Goal: Information Seeking & Learning: Learn about a topic

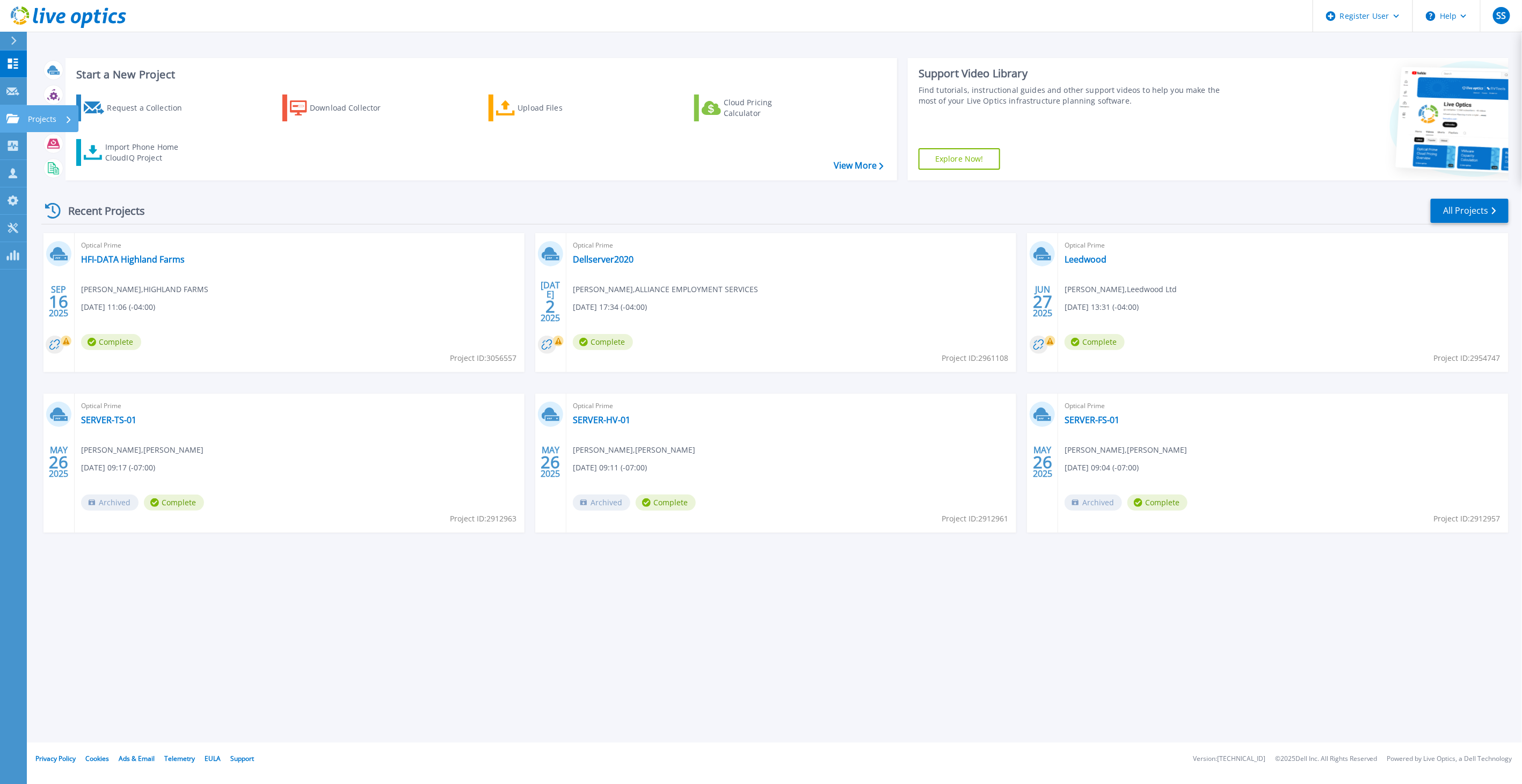
drag, startPoint x: 44, startPoint y: 120, endPoint x: 51, endPoint y: 119, distance: 7.1
click at [44, 120] on p "Projects" at bounding box center [42, 119] width 28 height 28
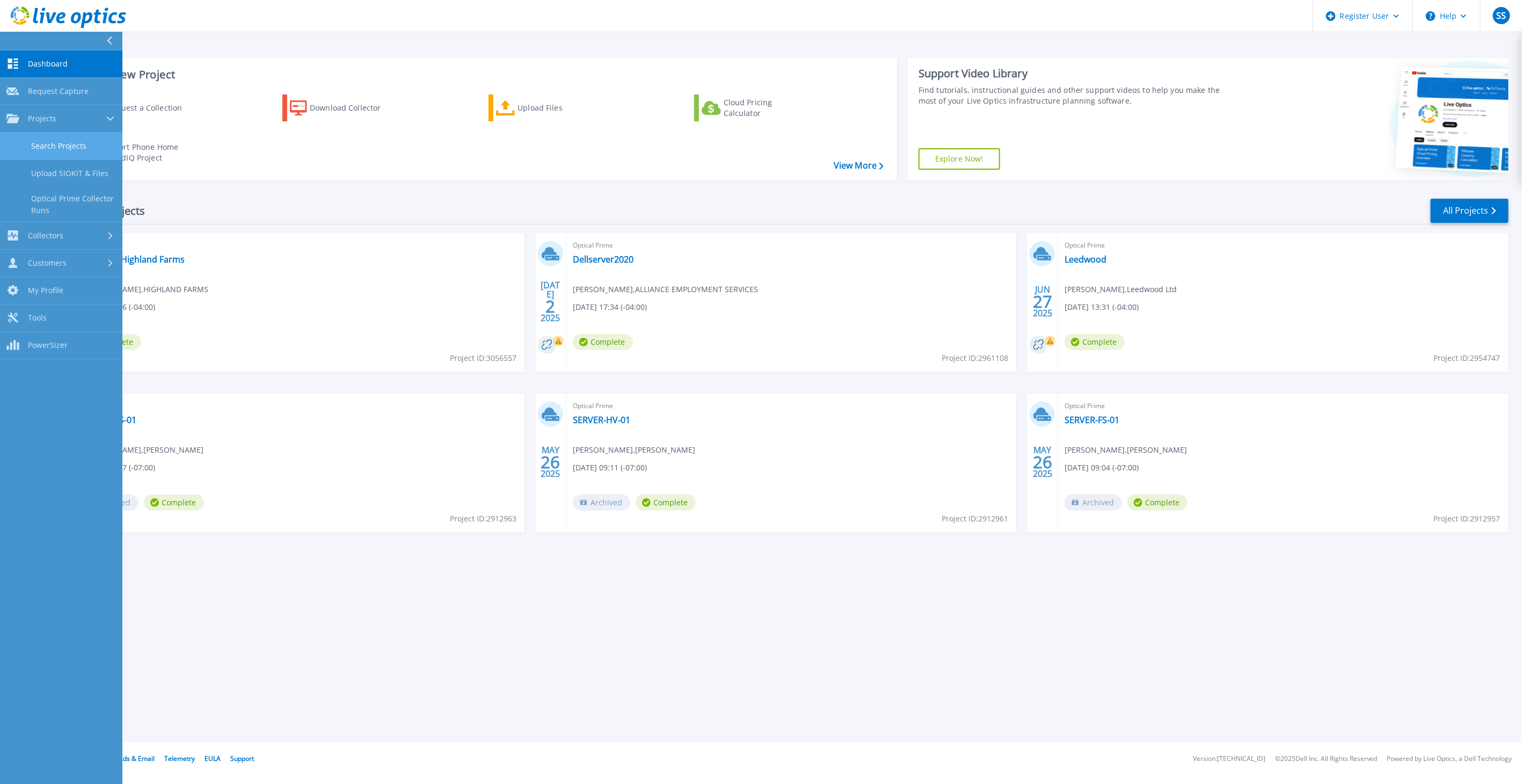
click at [61, 145] on link "Search Projects" at bounding box center [61, 146] width 122 height 27
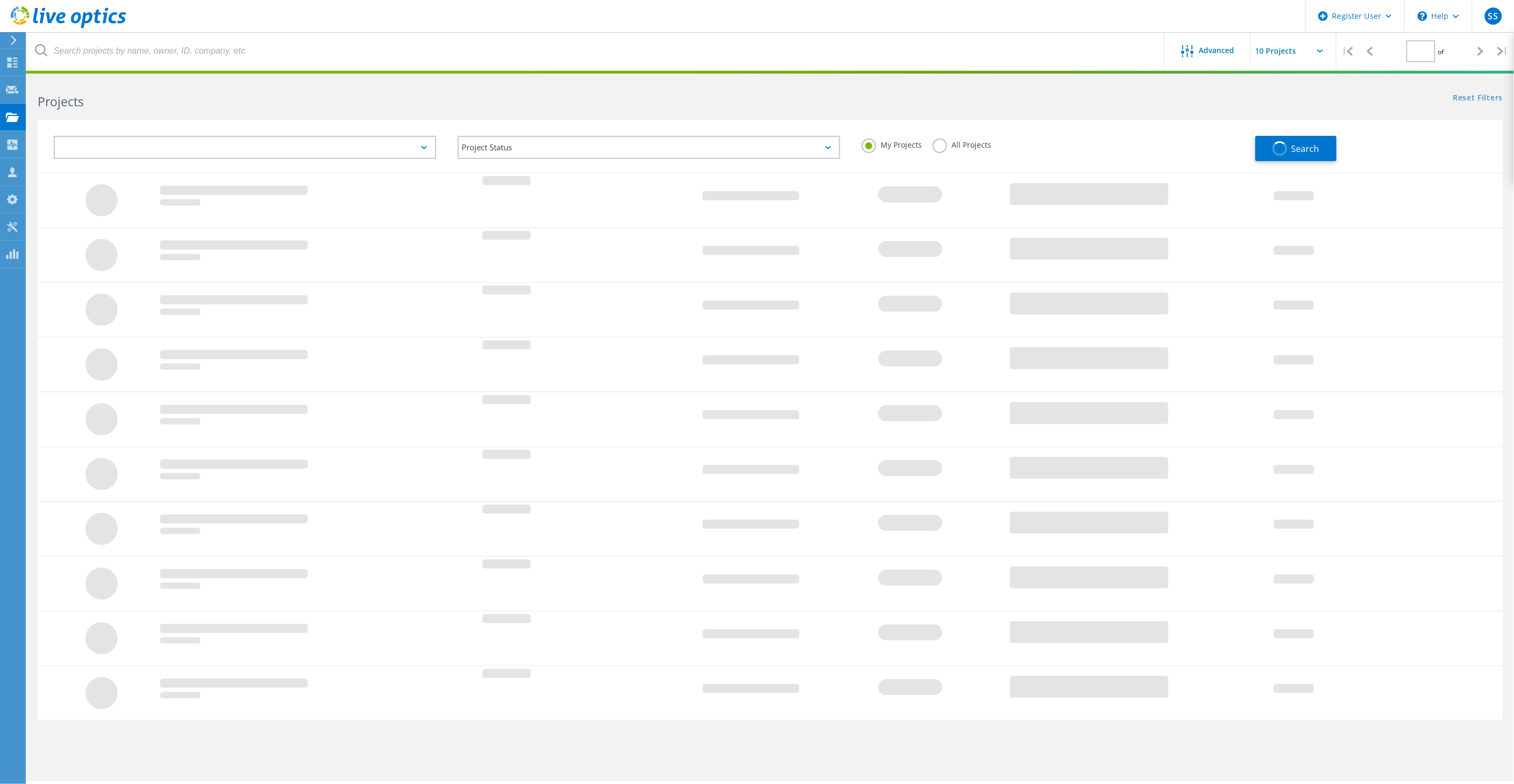
type input "1"
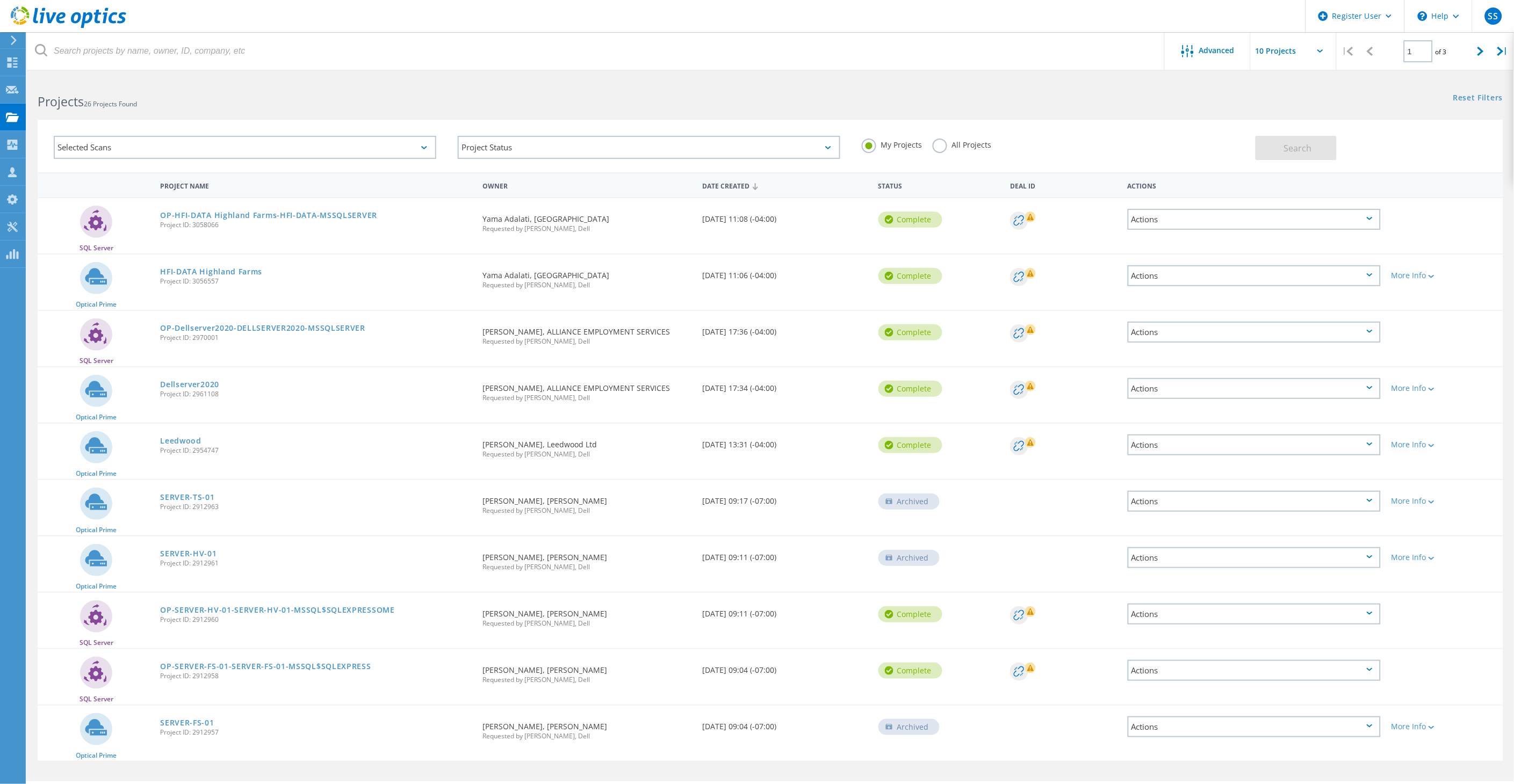
click at [270, 148] on div "Selected Scans" at bounding box center [245, 147] width 382 height 23
click at [253, 148] on div "Selected Scans" at bounding box center [245, 147] width 382 height 23
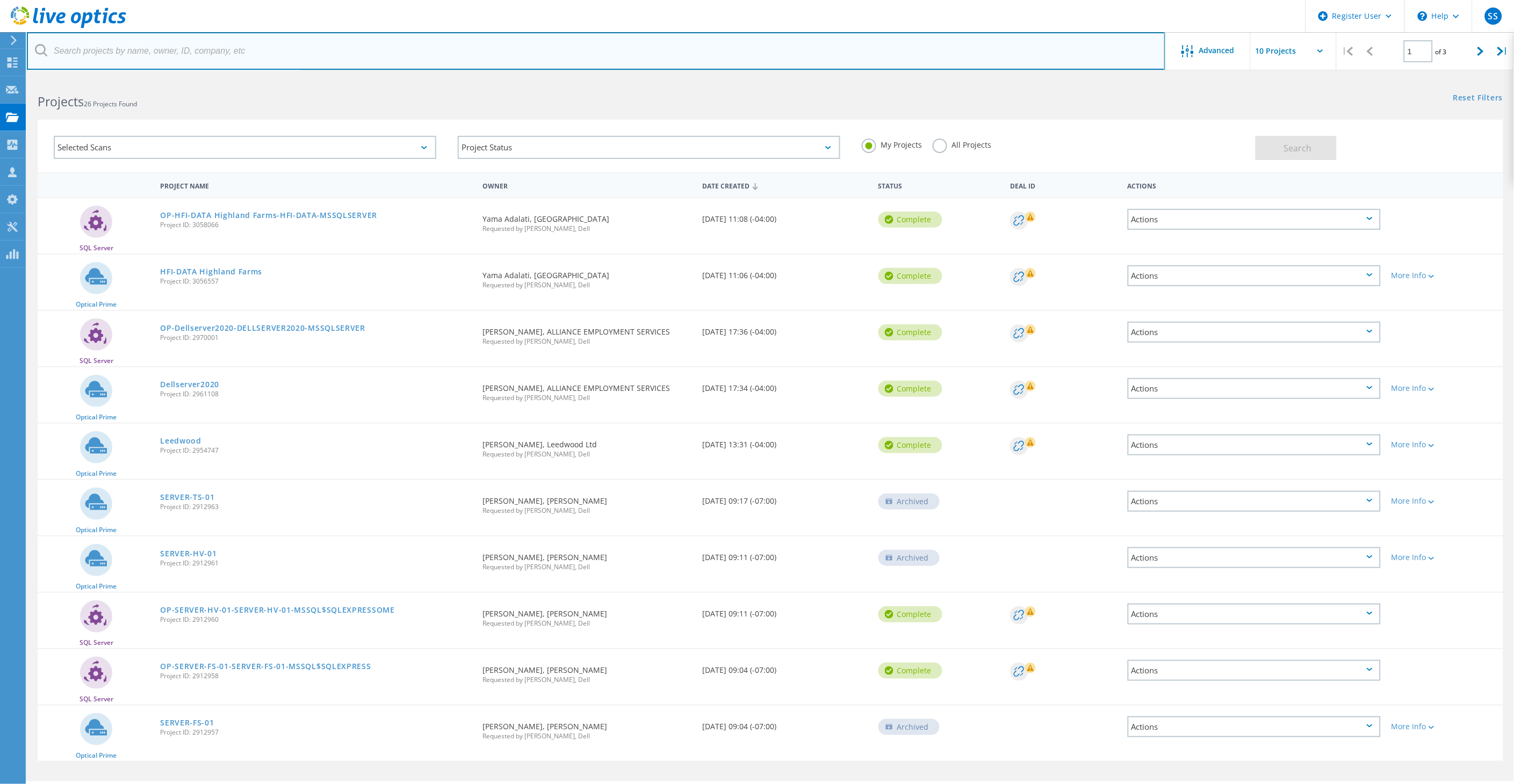
click at [199, 49] on input "text" at bounding box center [595, 51] width 1138 height 38
paste input "glaneel@huwiz.com"
type input "glaneel@huwiz.com"
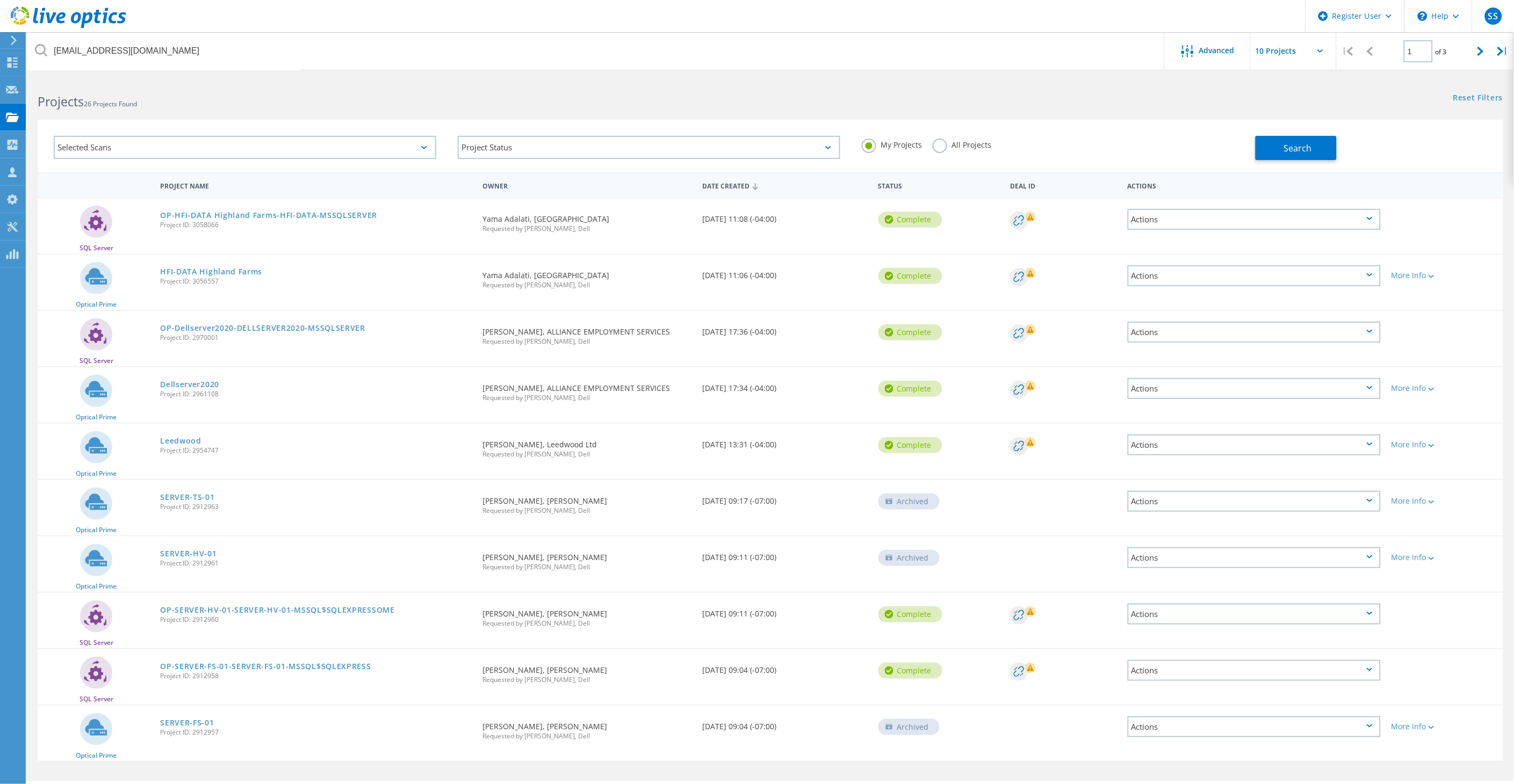
click at [936, 144] on label "All Projects" at bounding box center [961, 143] width 59 height 10
click at [0, 0] on input "All Projects" at bounding box center [0, 0] width 0 height 0
click at [1269, 141] on button "Search" at bounding box center [1295, 148] width 81 height 24
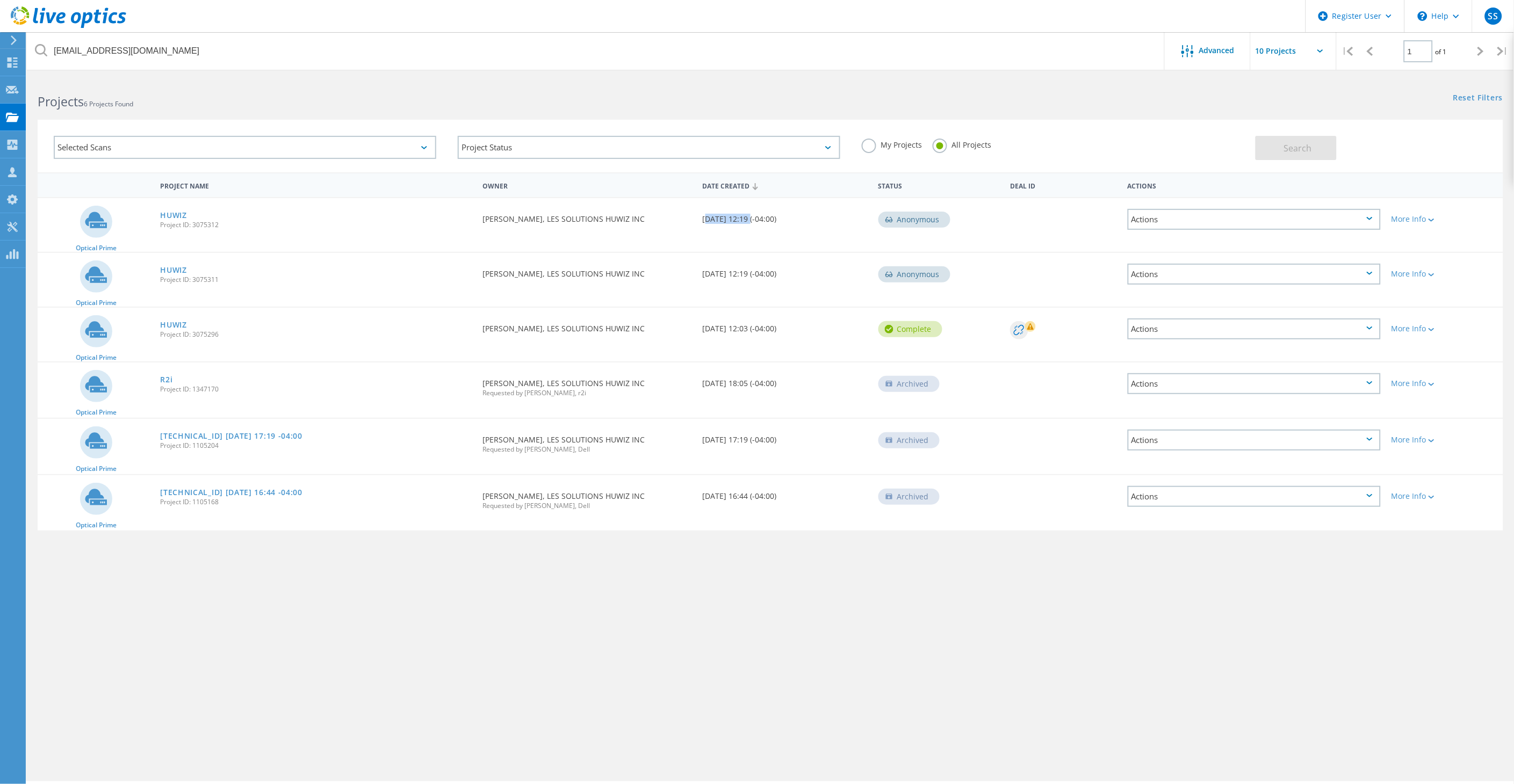
drag, startPoint x: 702, startPoint y: 218, endPoint x: 747, endPoint y: 220, distance: 45.0
click at [747, 220] on div "Date Created 09/30/2025, 12:19 (-04:00)" at bounding box center [784, 216] width 176 height 35
drag, startPoint x: 701, startPoint y: 274, endPoint x: 753, endPoint y: 273, distance: 52.0
click at [753, 273] on div "Date Created 09/30/2025, 12:19 (-04:00)" at bounding box center [784, 271] width 176 height 35
drag, startPoint x: 753, startPoint y: 273, endPoint x: 710, endPoint y: 271, distance: 43.0
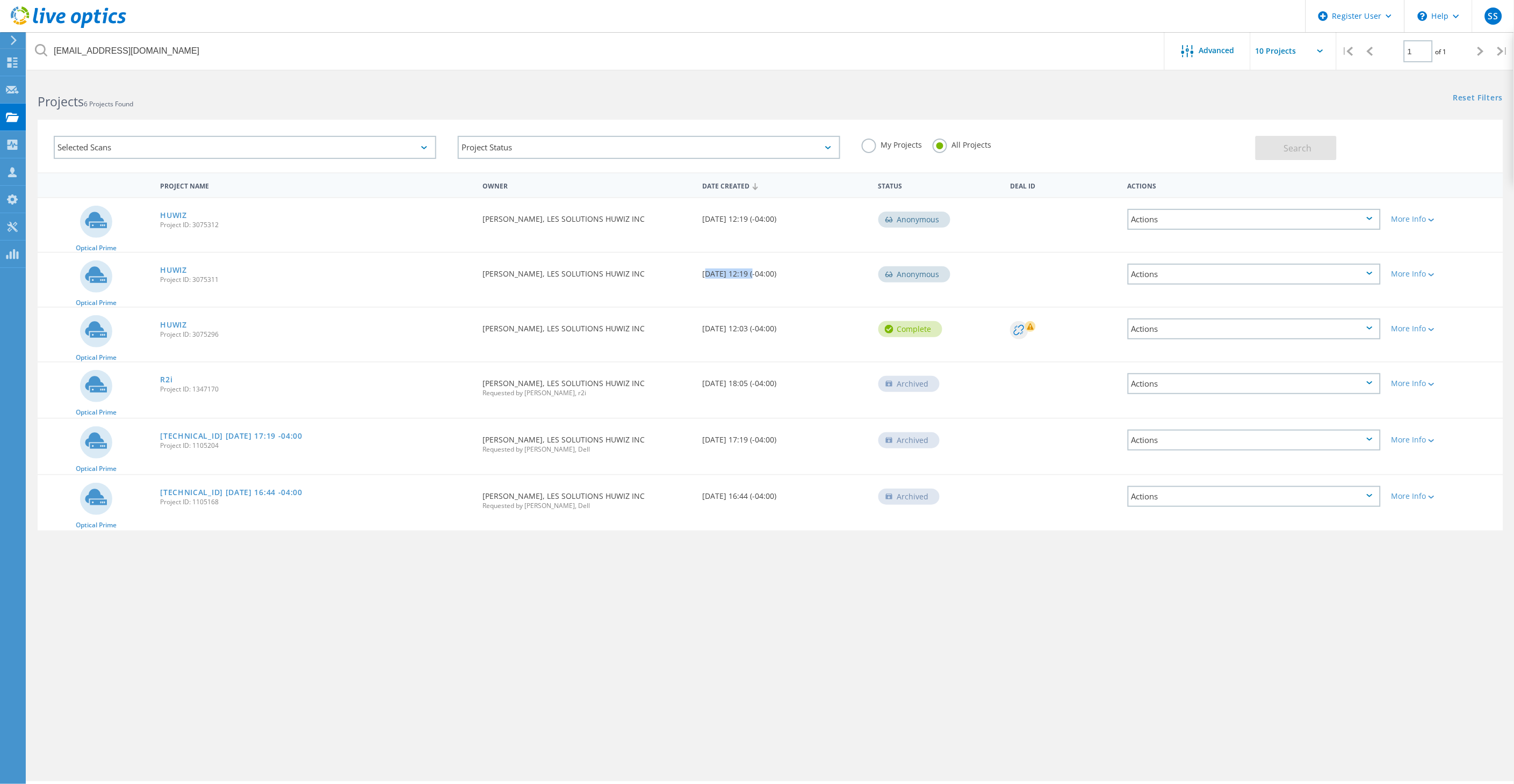
click at [710, 271] on div "Date Created 09/30/2025, 12:19 (-04:00)" at bounding box center [784, 271] width 176 height 35
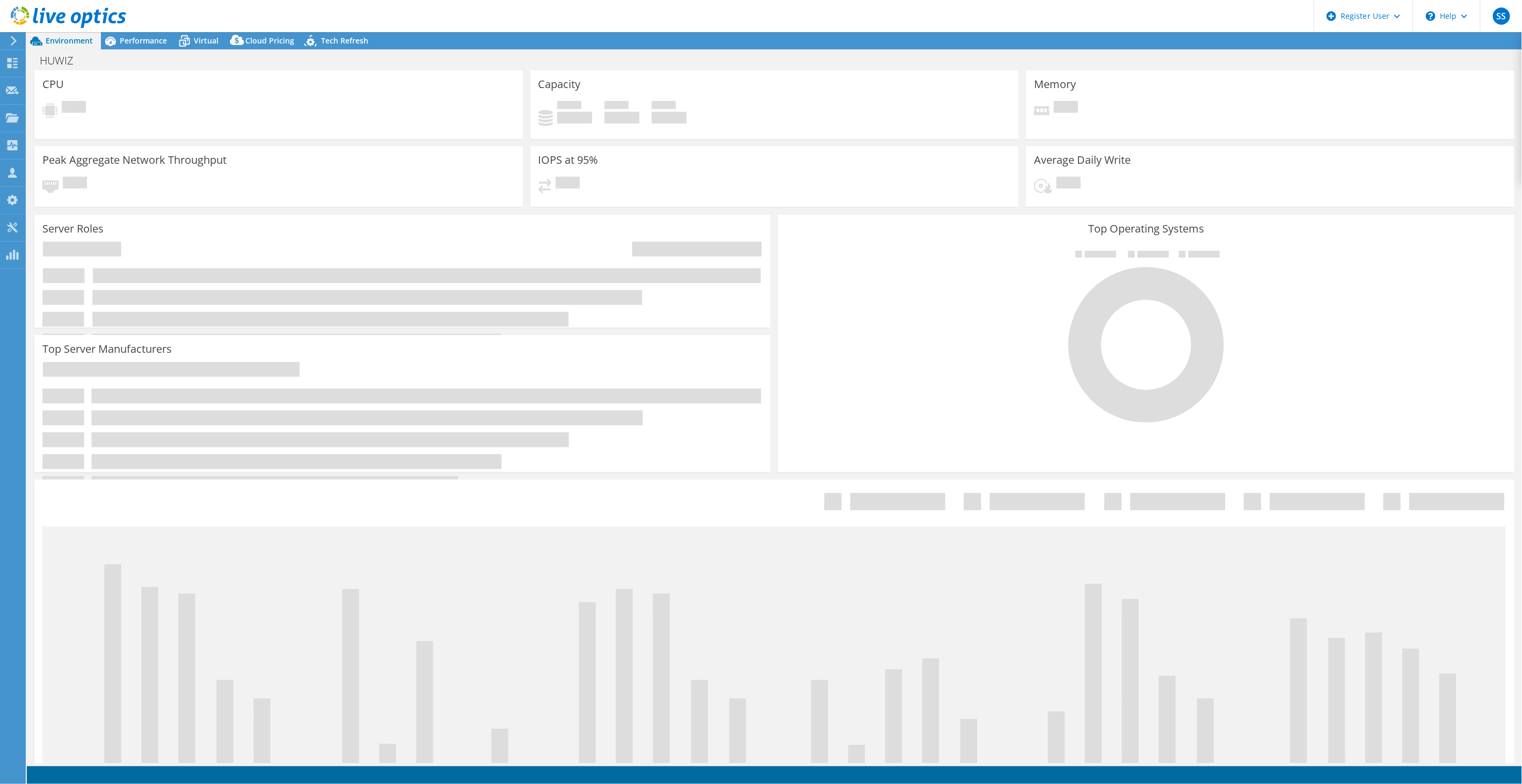
select select "Canada"
select select "CAD"
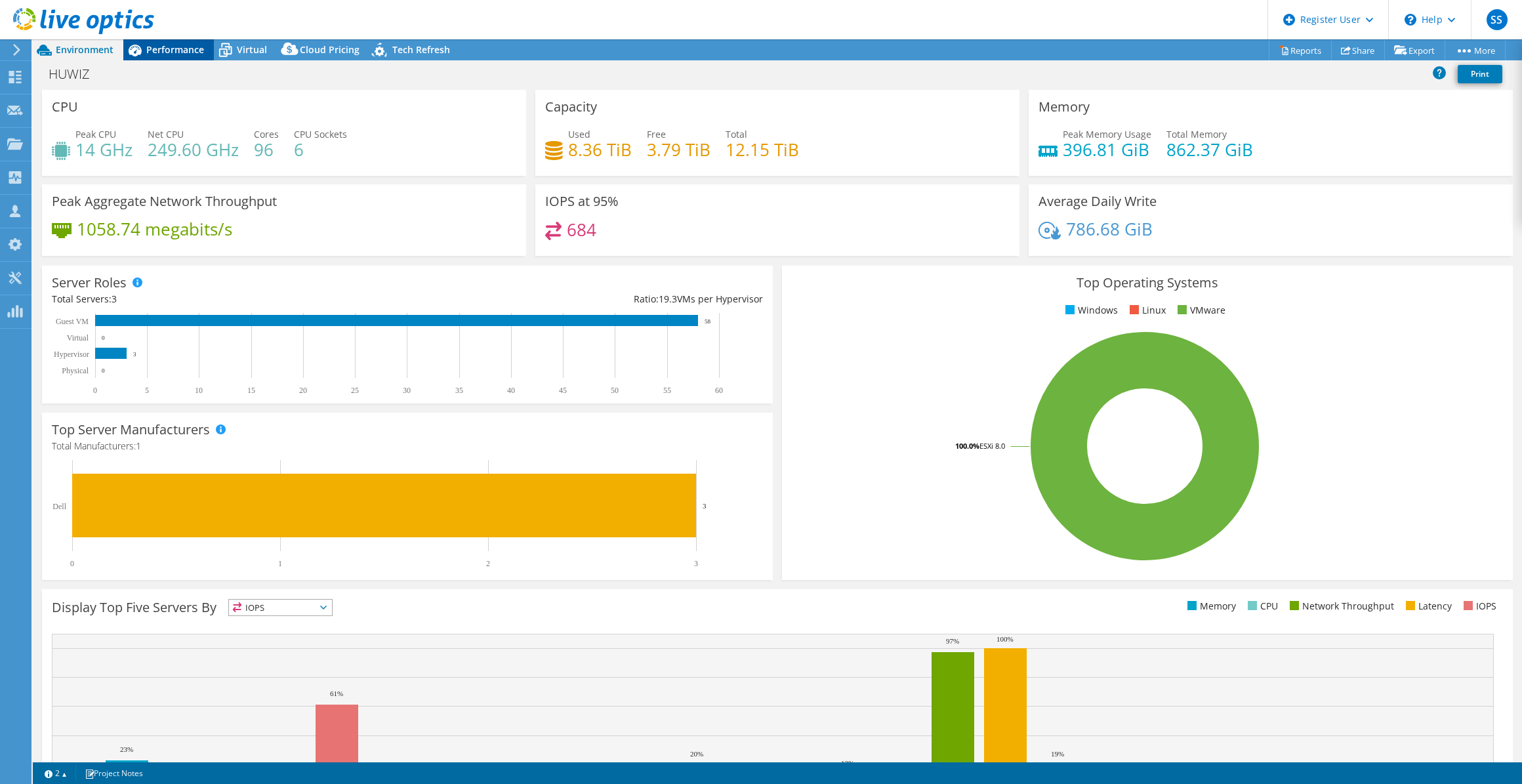
drag, startPoint x: 149, startPoint y: 40, endPoint x: 156, endPoint y: 40, distance: 7.0
click at [150, 40] on div at bounding box center [77, 22] width 155 height 44
click at [157, 48] on span "Performance" at bounding box center [175, 49] width 58 height 12
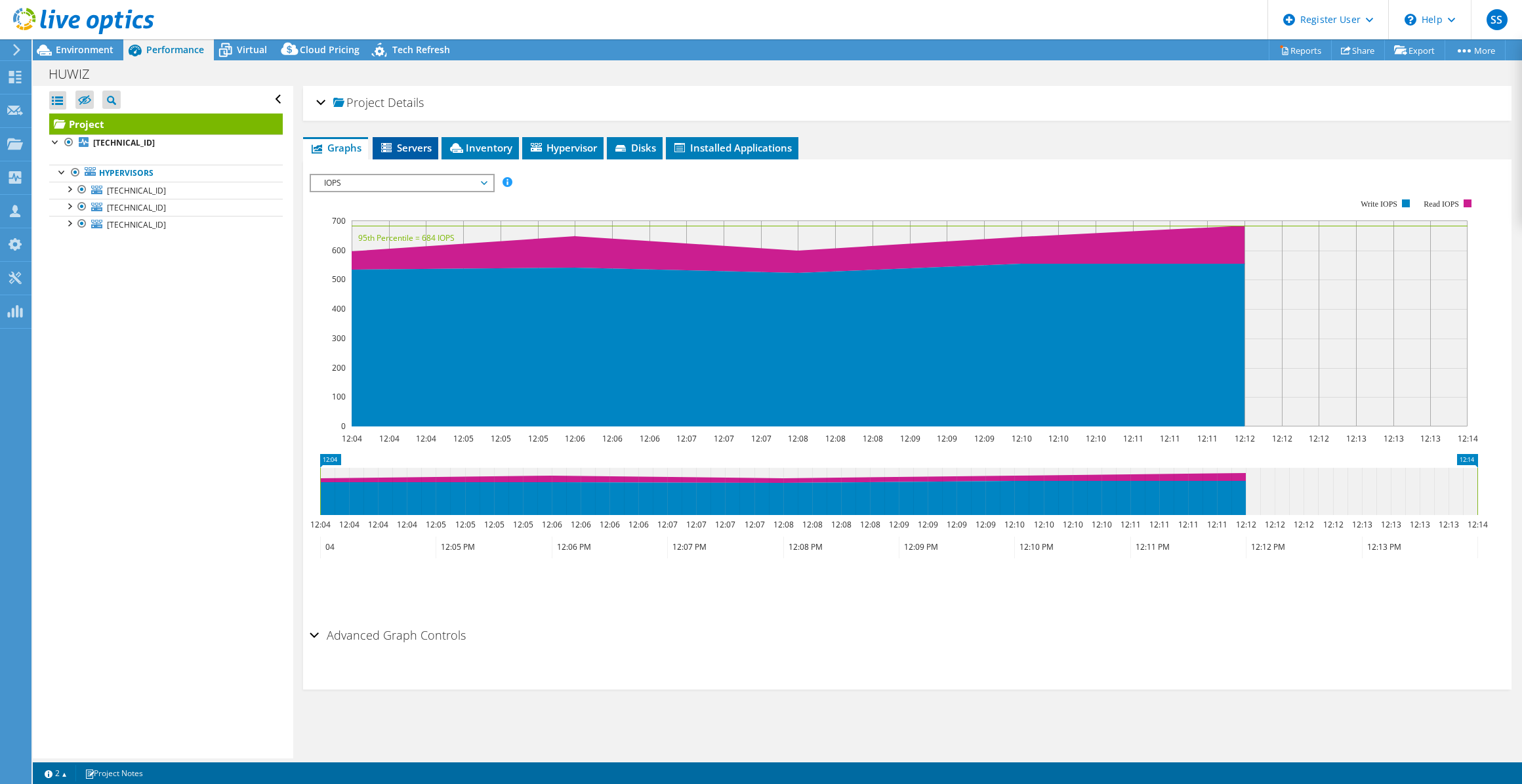
click at [403, 145] on span "Servers" at bounding box center [405, 147] width 53 height 13
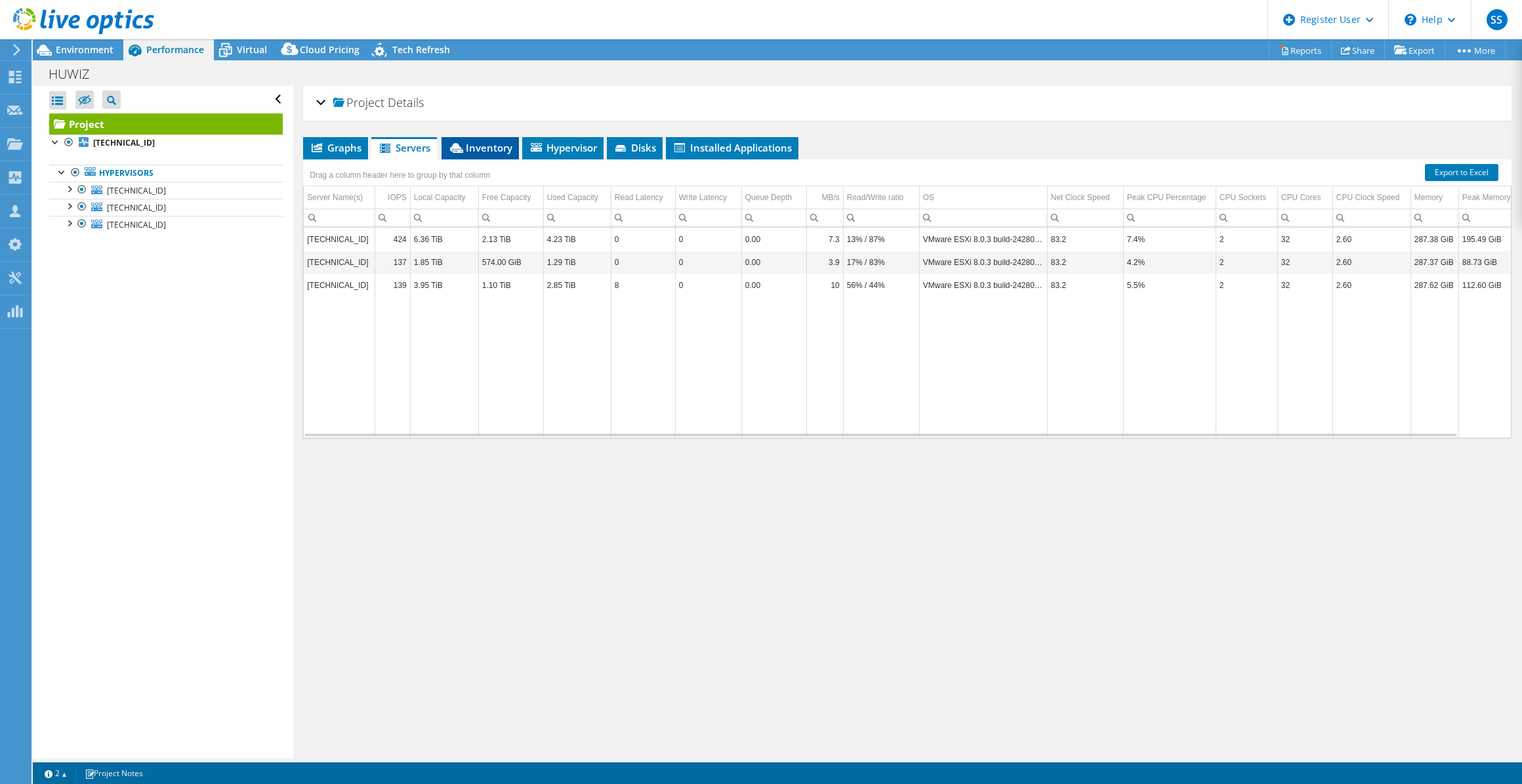
click at [472, 149] on span "Inventory" at bounding box center [480, 147] width 64 height 13
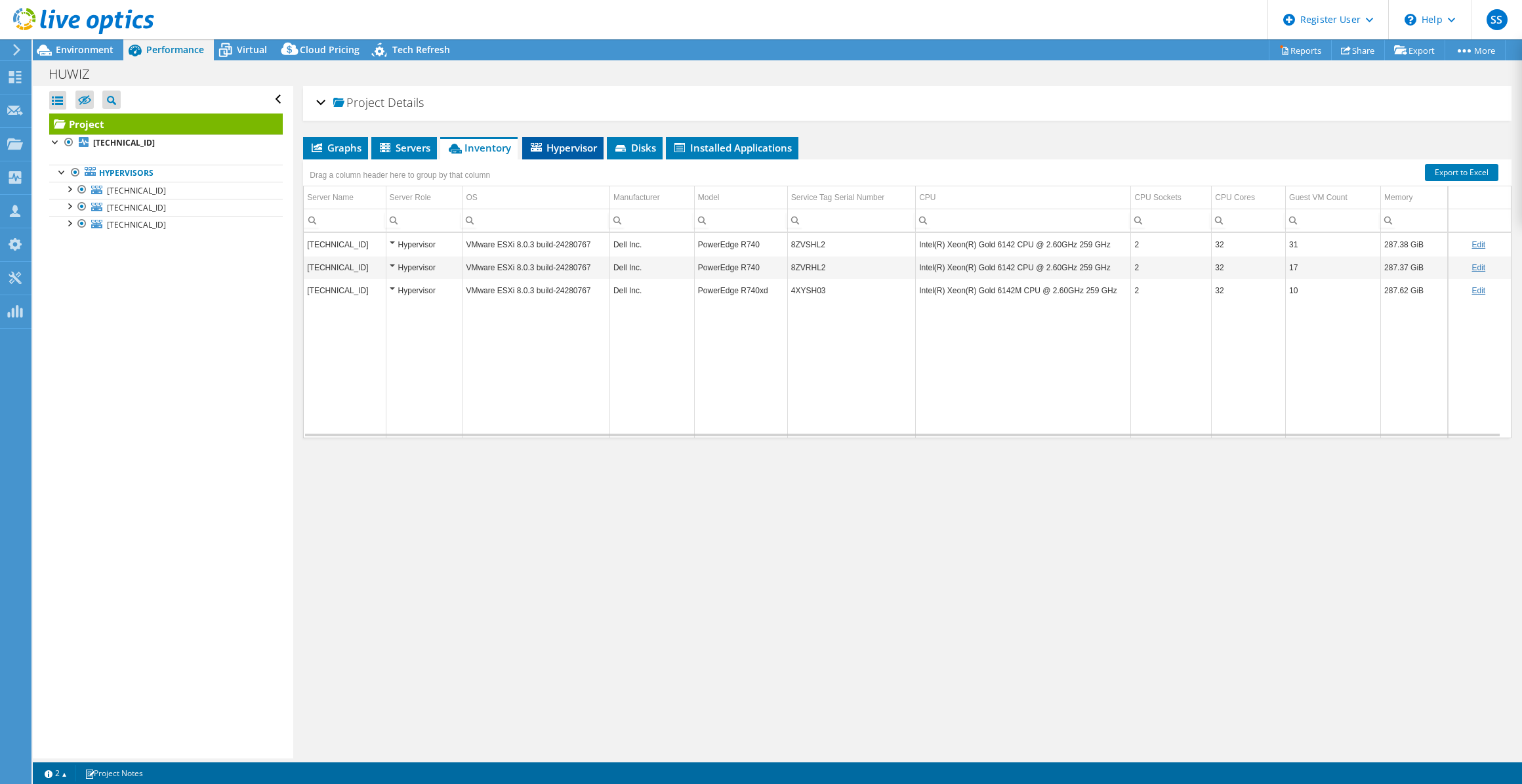
click at [571, 141] on span "Hypervisor" at bounding box center [562, 147] width 68 height 13
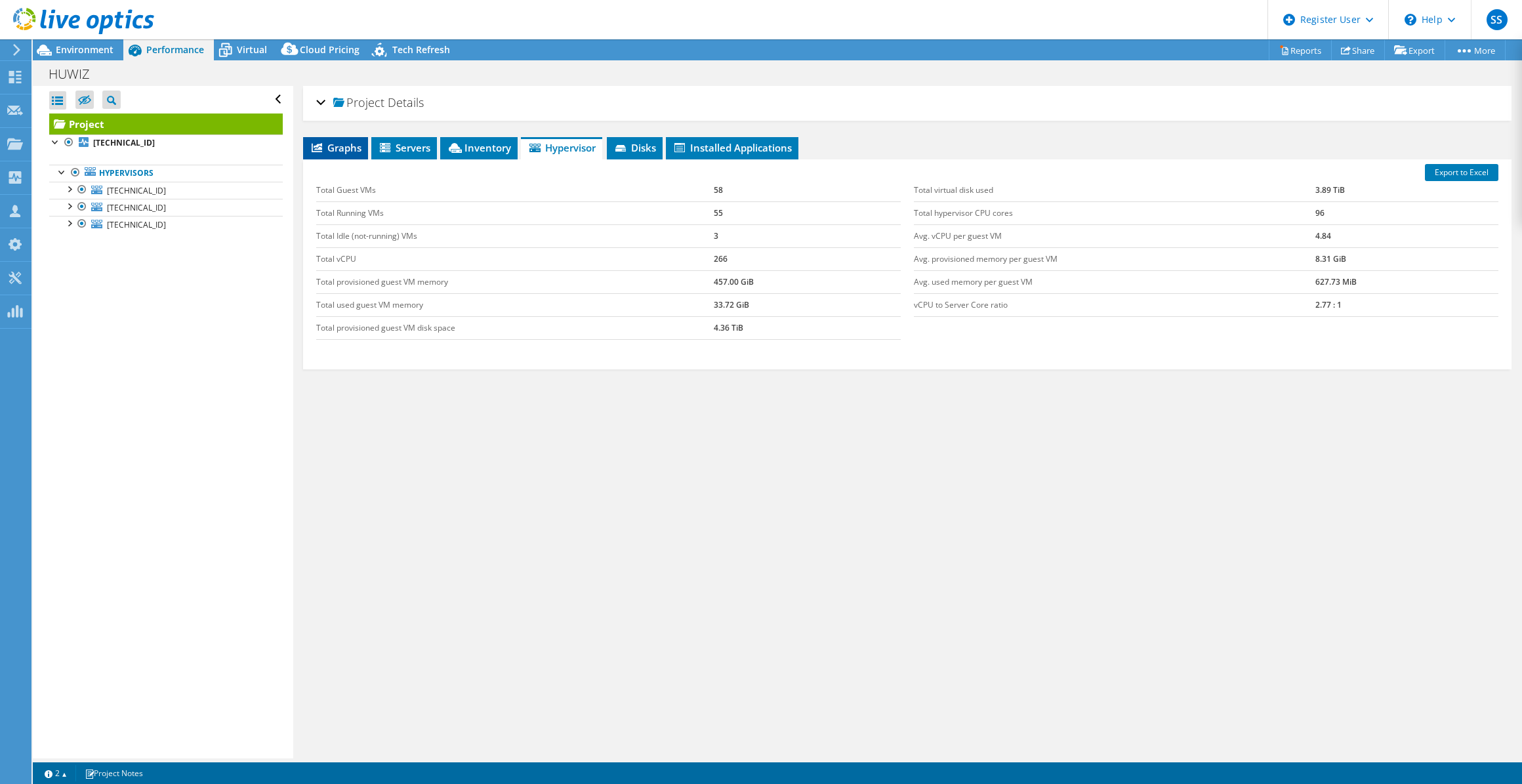
click at [345, 143] on span "Graphs" at bounding box center [336, 147] width 52 height 13
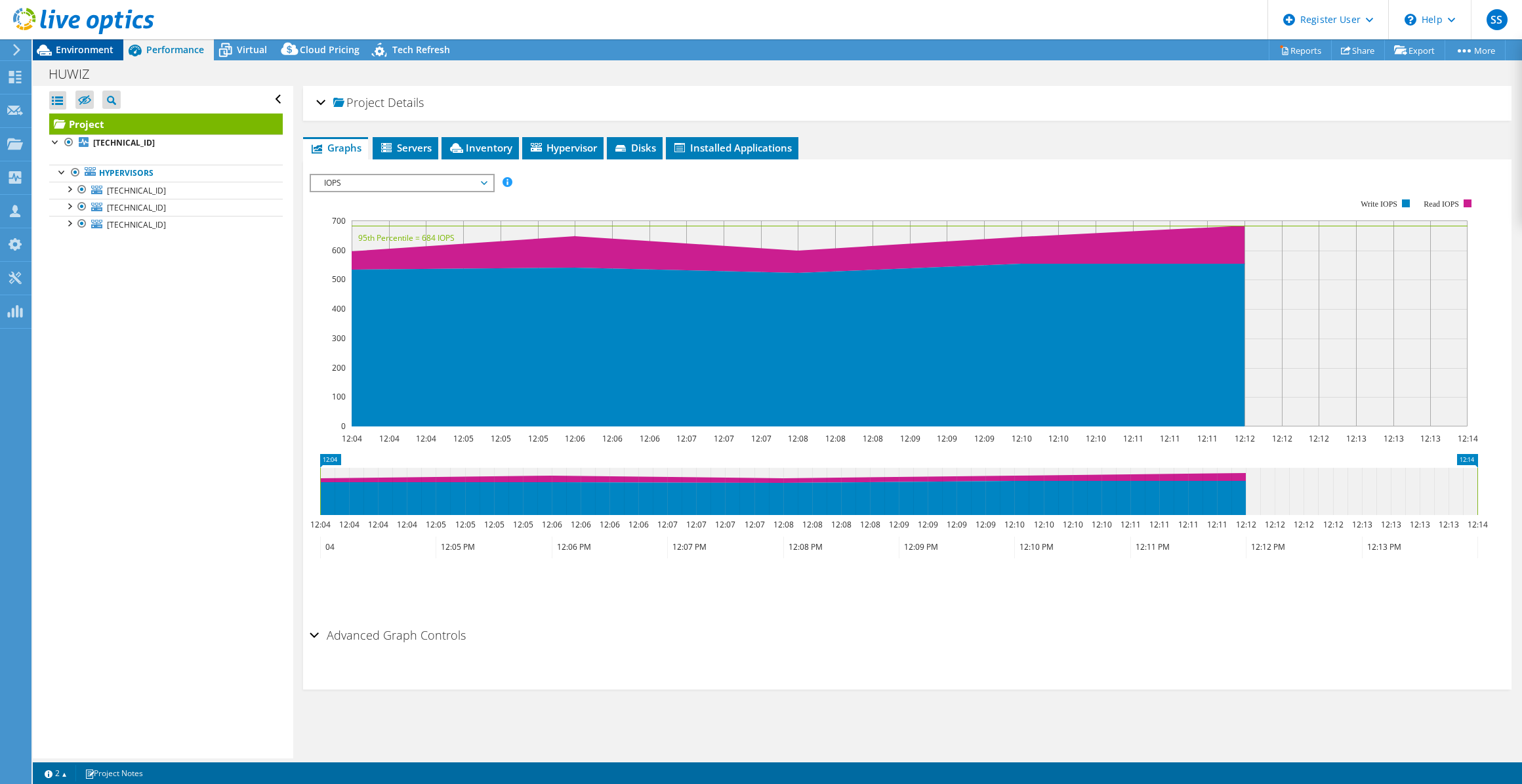
click at [110, 53] on span "Environment" at bounding box center [84, 49] width 58 height 12
